Goal: Information Seeking & Learning: Check status

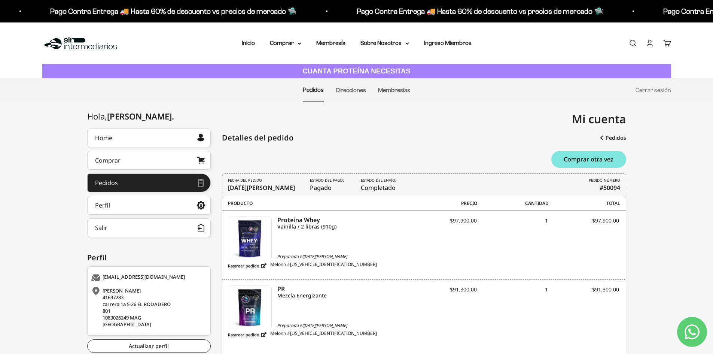
scroll to position [35, 0]
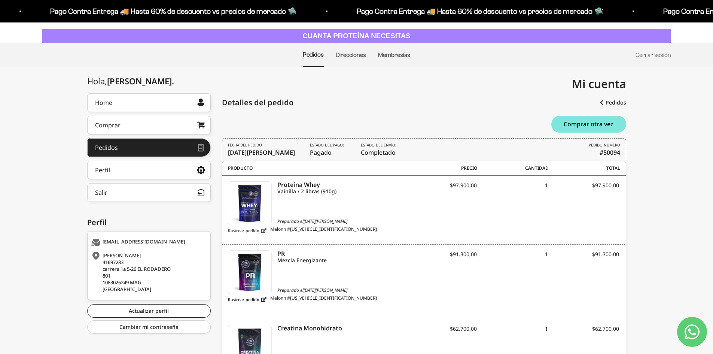
click at [266, 229] on link "Rastrear pedido" at bounding box center [247, 230] width 39 height 9
click at [261, 229] on link "Rastrear pedido" at bounding box center [247, 230] width 39 height 9
click at [389, 153] on span "Estado del envío: Completado" at bounding box center [379, 149] width 37 height 15
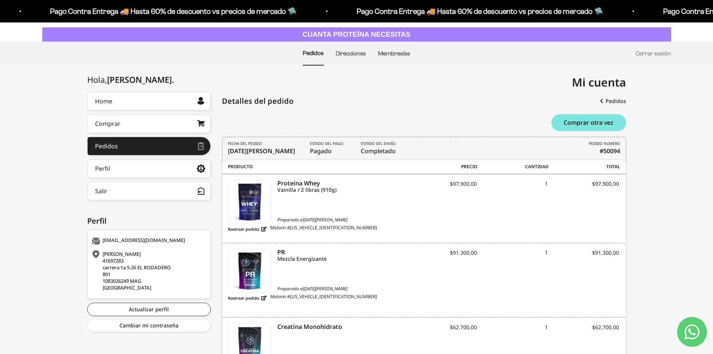
scroll to position [28, 0]
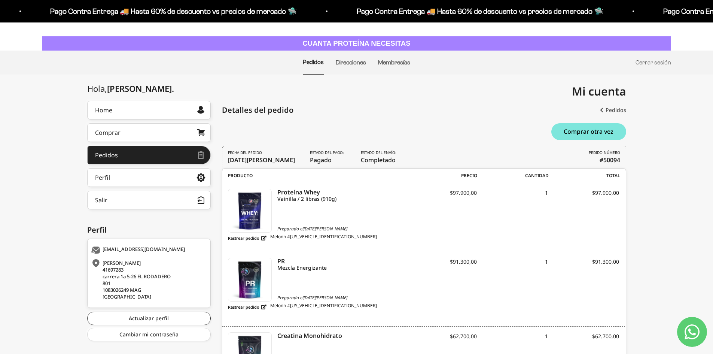
click at [612, 108] on link "Pedidos" at bounding box center [613, 109] width 26 height 13
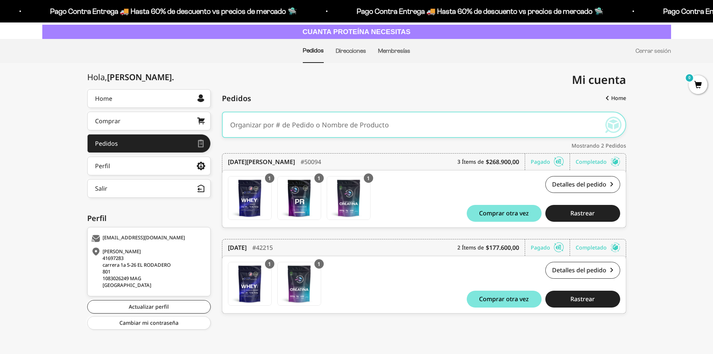
scroll to position [40, 0]
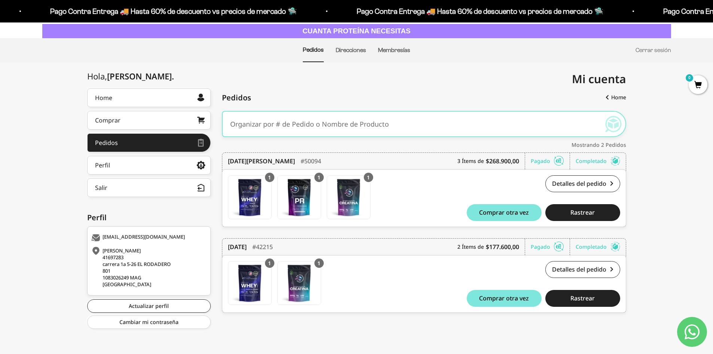
drag, startPoint x: 718, startPoint y: 64, endPoint x: 715, endPoint y: 132, distance: 67.8
click at [713, 129] on html "Ir al contenido Pago Contra Entrega 🚚 Hasta 60% de descuento vs precios de merc…" at bounding box center [356, 157] width 713 height 394
click at [582, 303] on button "Rastrear" at bounding box center [582, 298] width 75 height 17
click at [583, 323] on link "Rastrear pedido" at bounding box center [591, 323] width 57 height 13
